Goal: Information Seeking & Learning: Learn about a topic

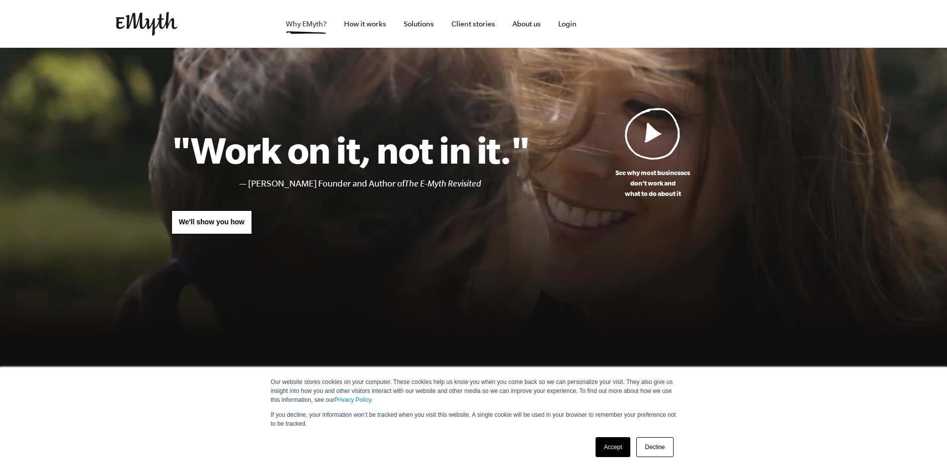
click at [311, 24] on link "Why EMyth?" at bounding box center [306, 24] width 57 height 48
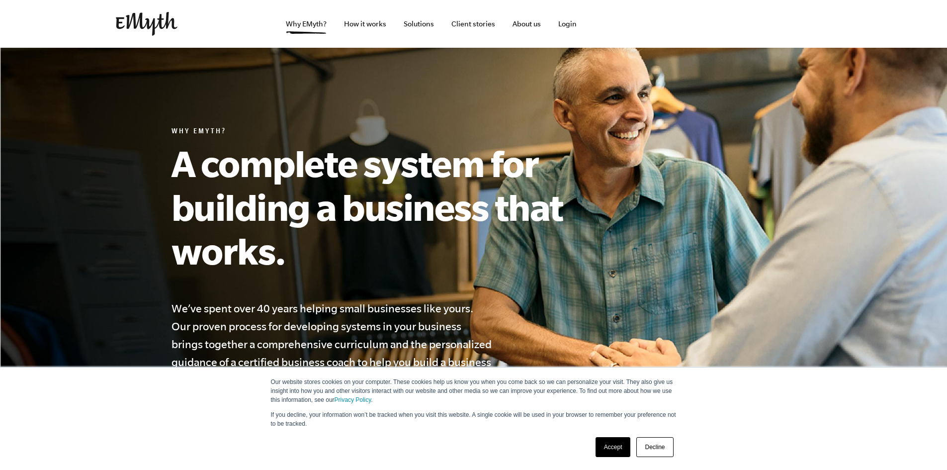
click at [617, 447] on link "Accept" at bounding box center [613, 447] width 35 height 20
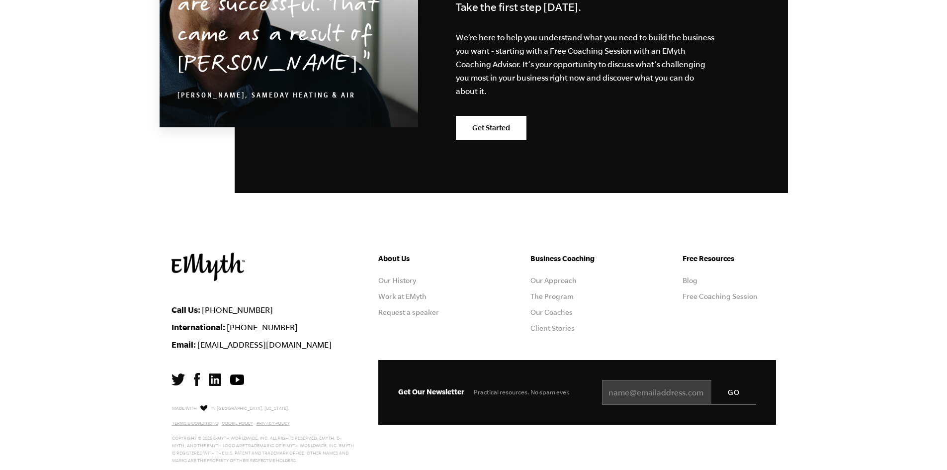
scroll to position [3108, 0]
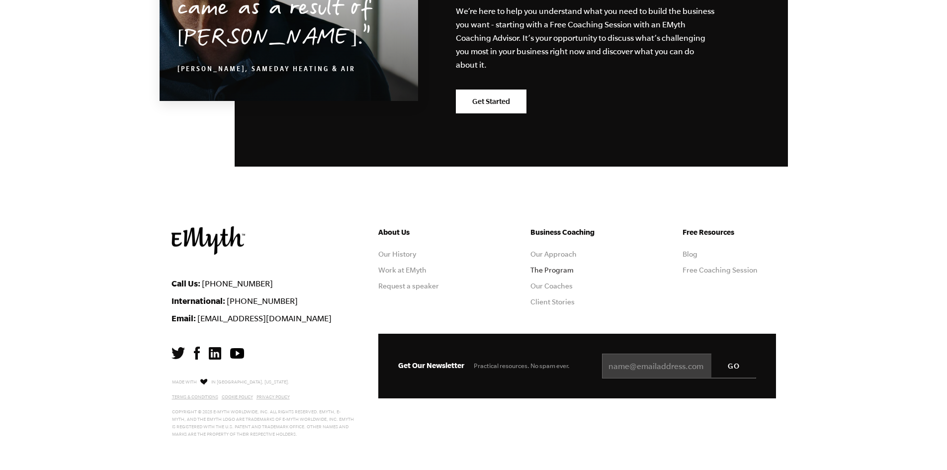
click at [548, 271] on link "The Program" at bounding box center [551, 270] width 43 height 8
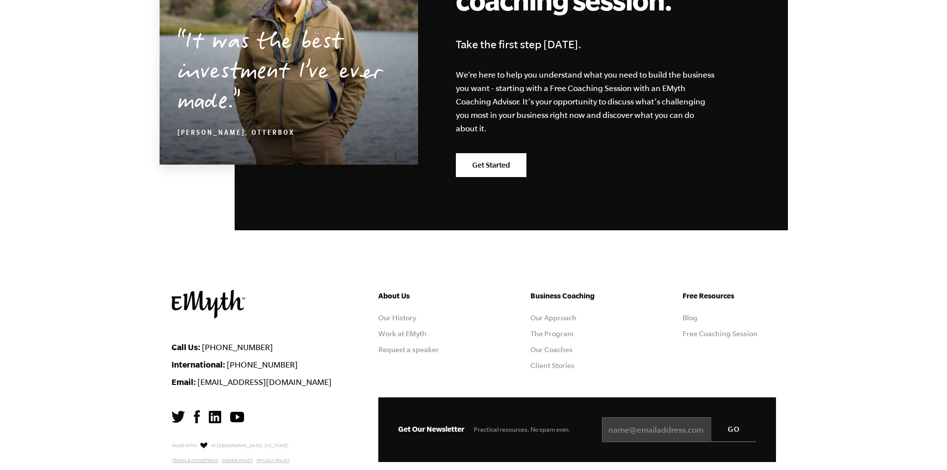
scroll to position [4872, 0]
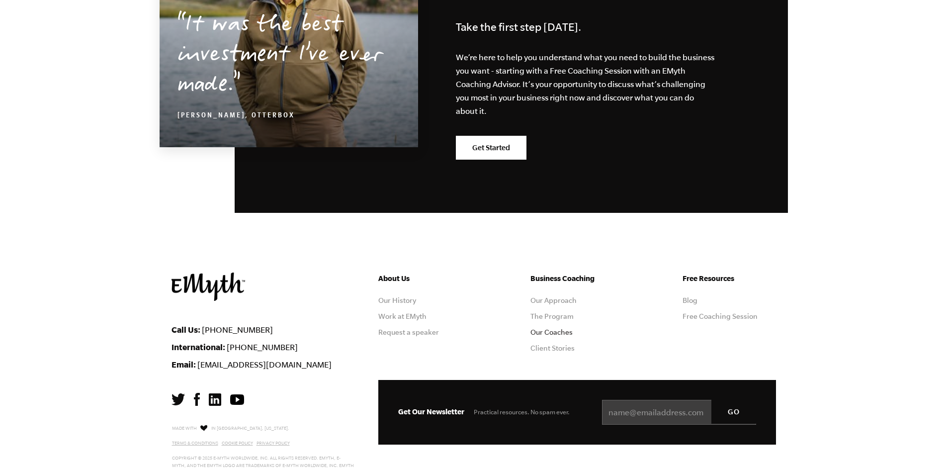
click at [556, 328] on link "Our Coaches" at bounding box center [551, 332] width 42 height 8
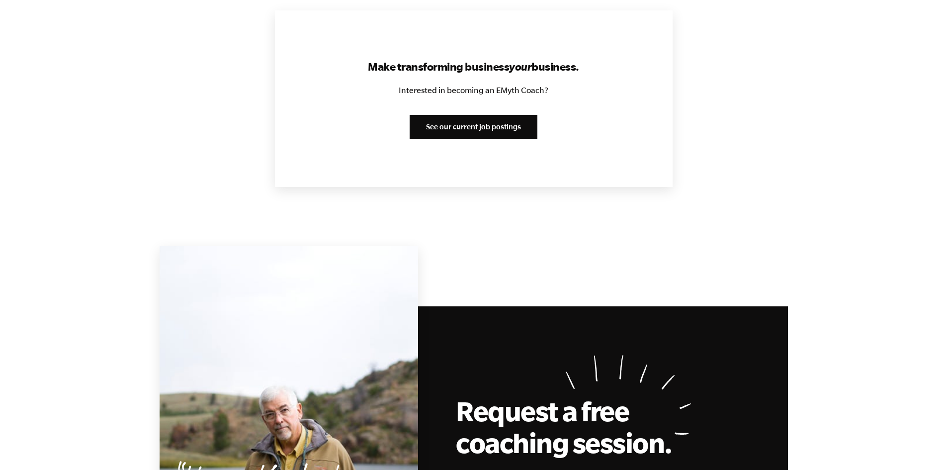
scroll to position [1243, 0]
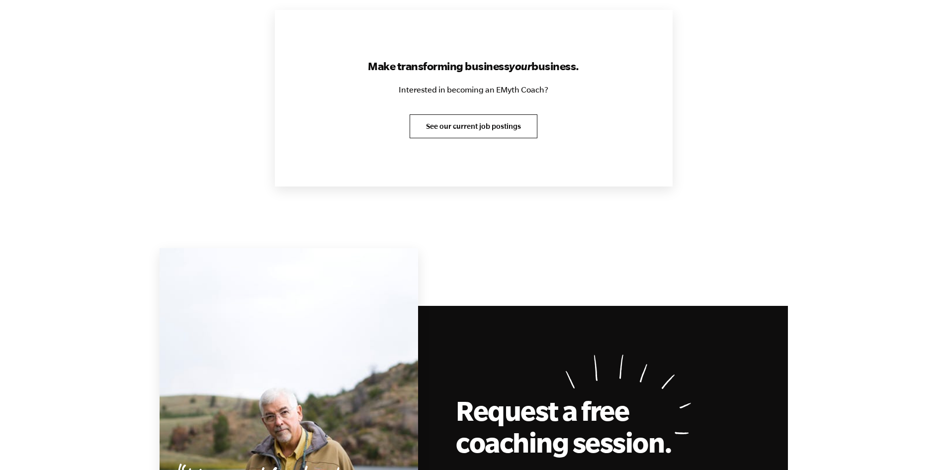
click at [486, 121] on link "See our current job postings" at bounding box center [474, 126] width 128 height 24
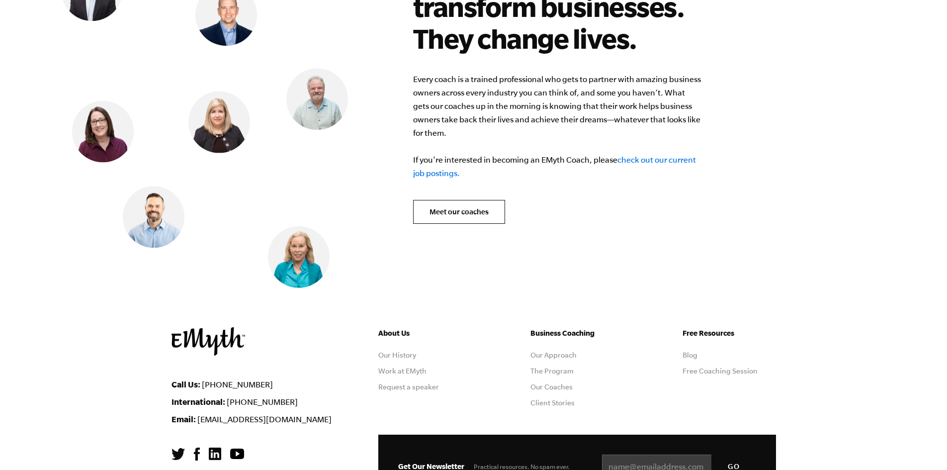
scroll to position [4055, 0]
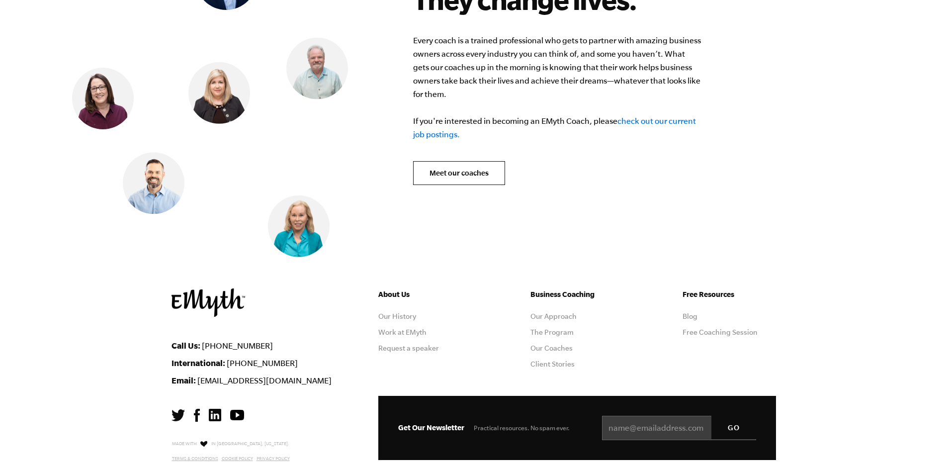
click at [639, 116] on link "check out our current job postings." at bounding box center [554, 127] width 283 height 22
